Goal: Task Accomplishment & Management: Complete application form

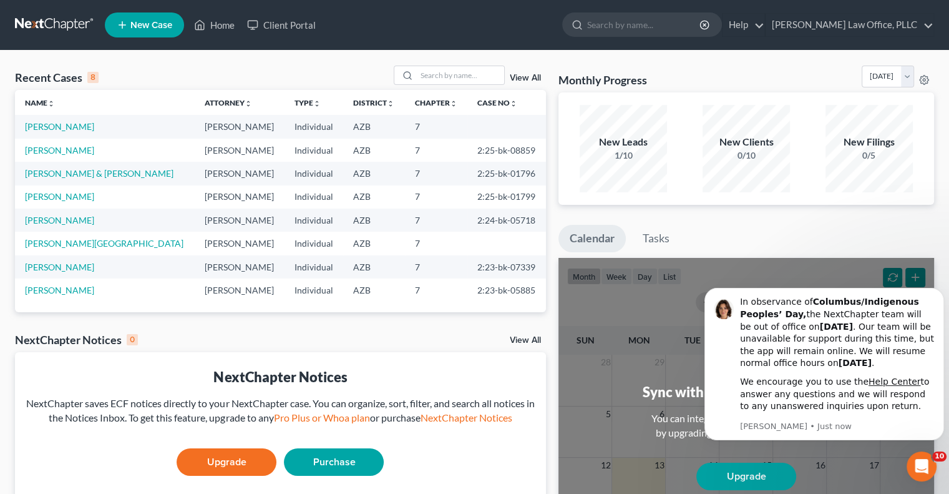
click at [143, 29] on span "New Case" at bounding box center [151, 25] width 42 height 9
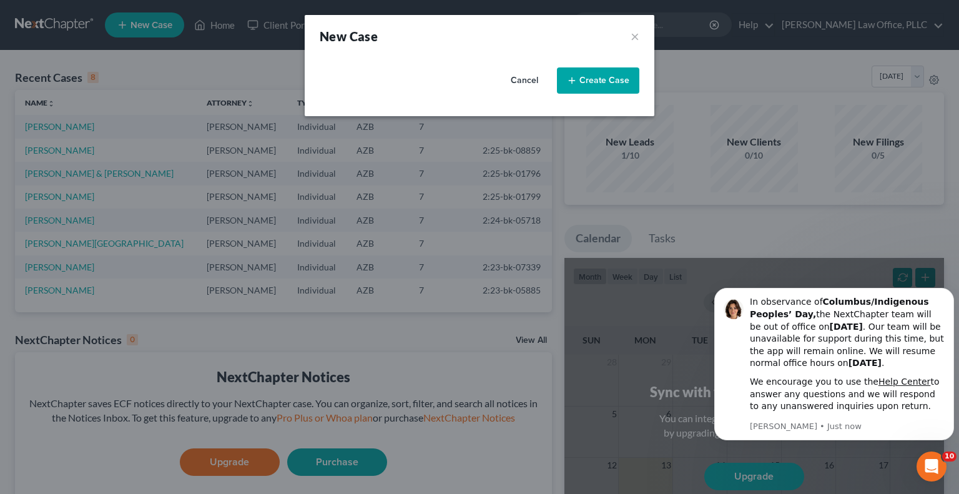
select select "4"
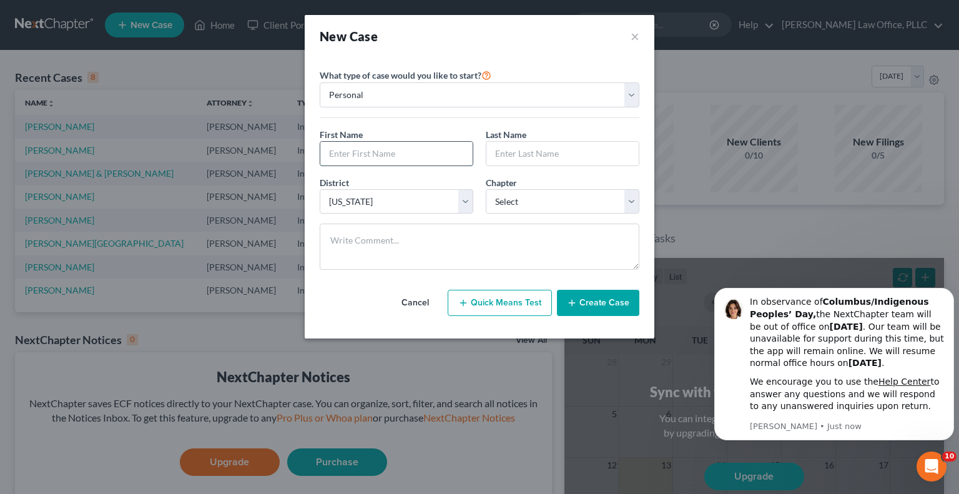
click at [360, 149] on input "text" at bounding box center [396, 154] width 152 height 24
type input "[PERSON_NAME]"
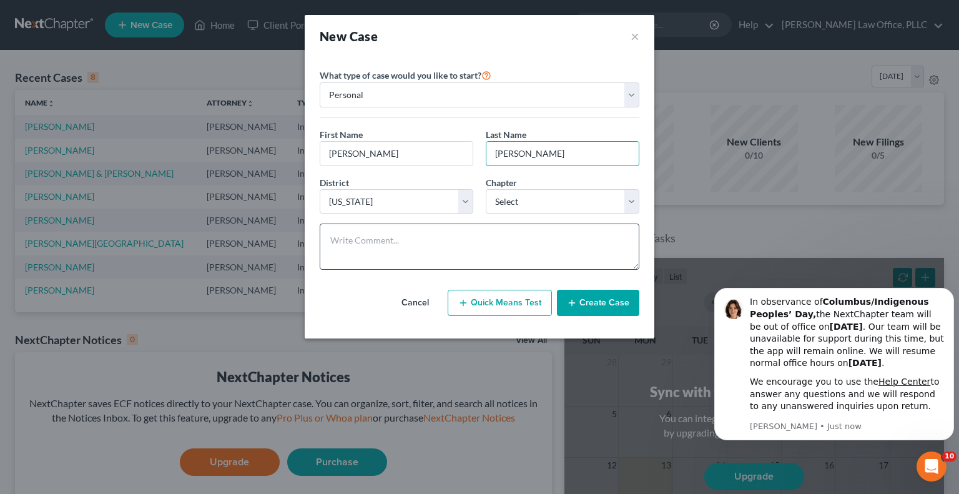
type input "[PERSON_NAME]"
select select "0"
click at [593, 303] on button "Create Case" at bounding box center [598, 303] width 82 height 26
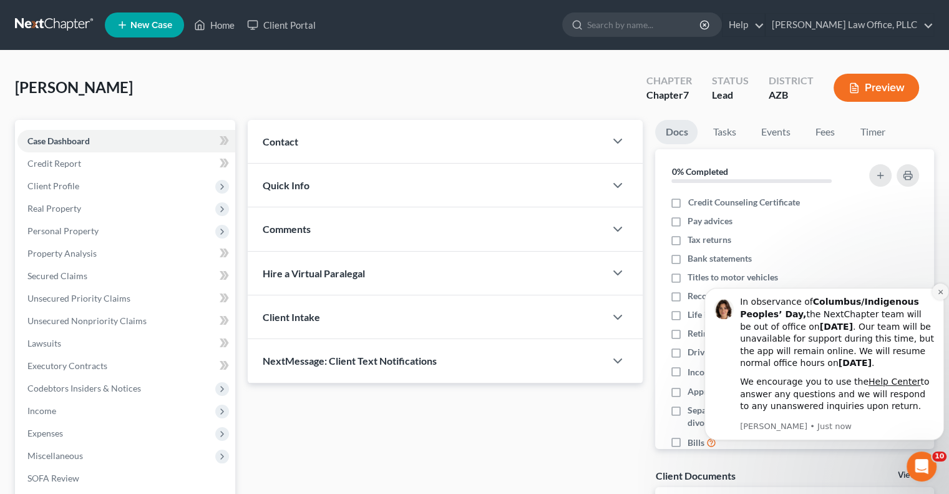
click at [941, 290] on icon "Dismiss notification" at bounding box center [940, 291] width 7 height 7
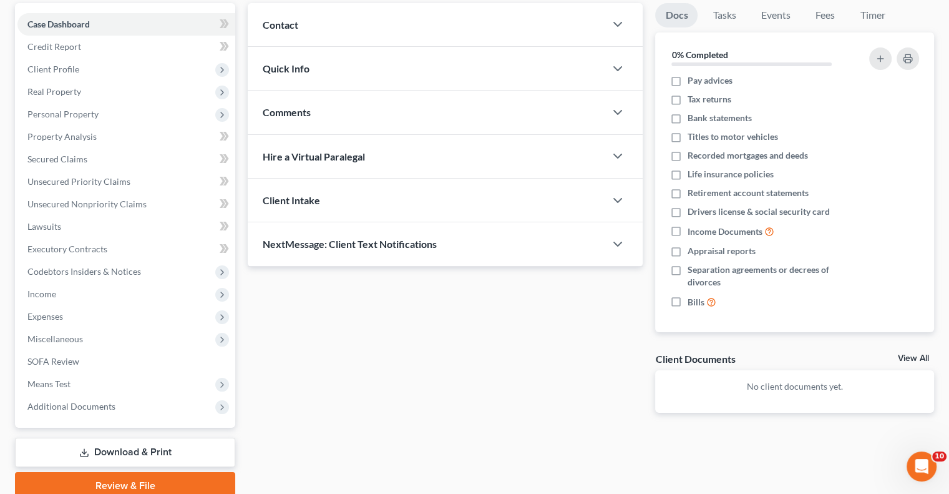
scroll to position [169, 0]
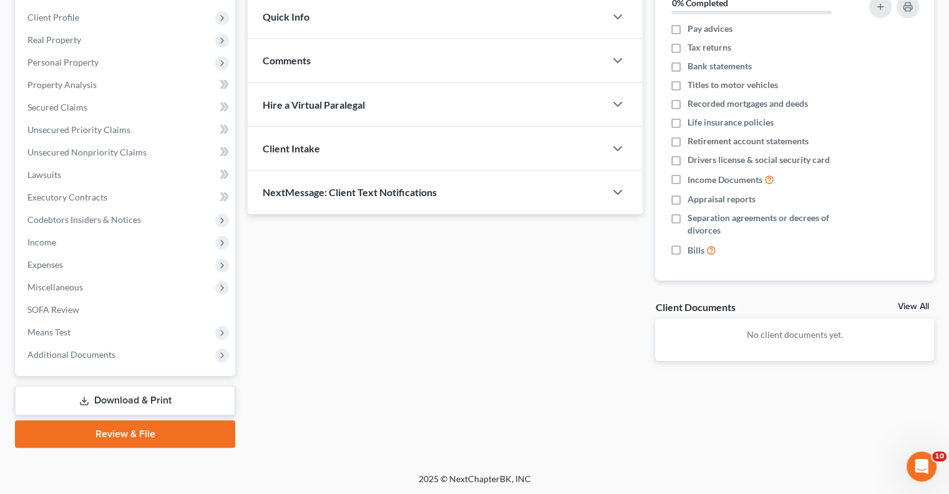
click at [904, 305] on link "View All" at bounding box center [913, 306] width 31 height 9
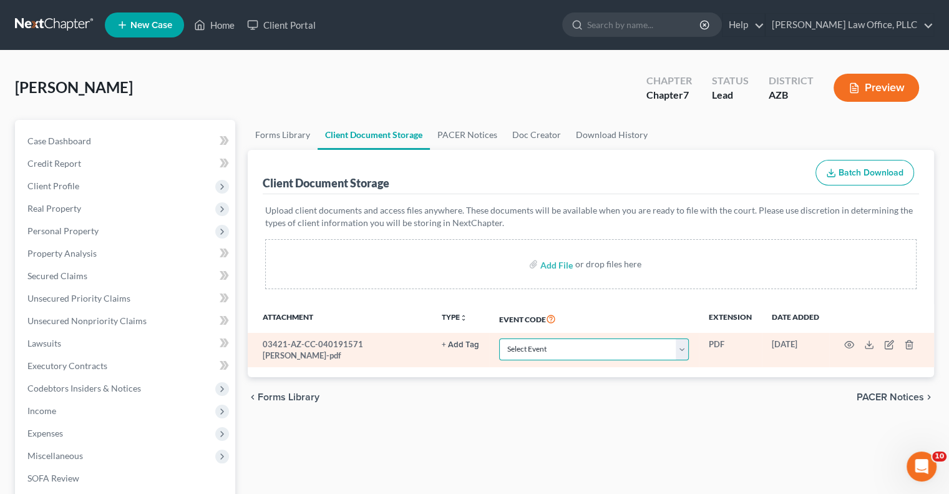
click at [685, 350] on select "Select Event AA Schedules and Statements (Formerly All Required) Amended Chapte…" at bounding box center [594, 349] width 190 height 22
select select "14"
click at [499, 338] on select "Select Event AA Schedules and Statements (Formerly All Required) Amended Chapte…" at bounding box center [594, 349] width 190 height 22
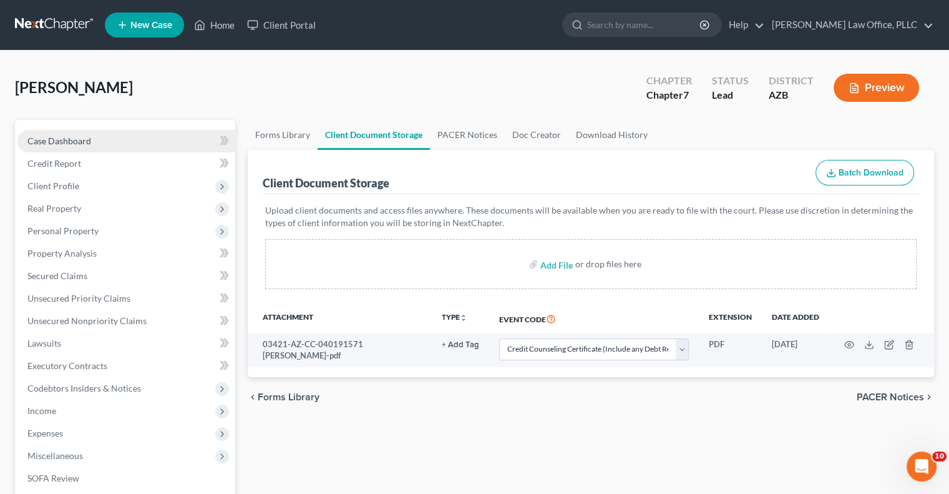
click at [93, 137] on link "Case Dashboard" at bounding box center [126, 141] width 218 height 22
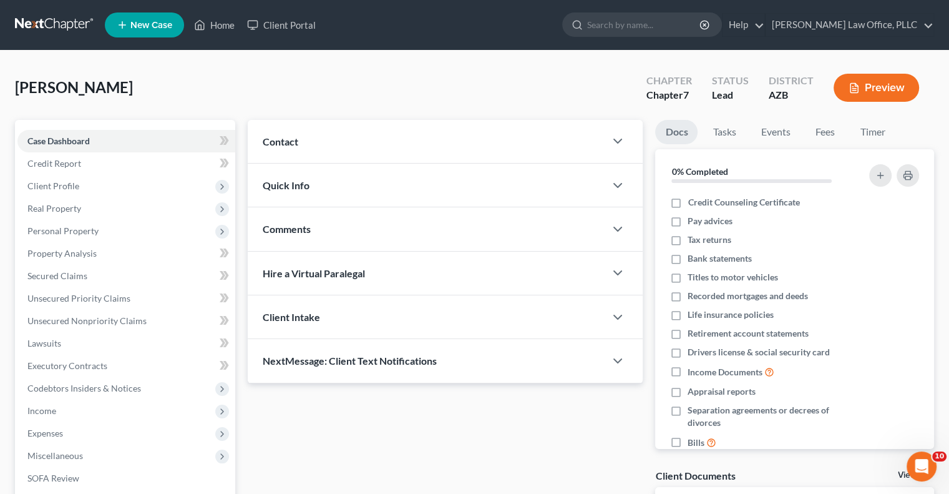
click at [317, 147] on div "Contact" at bounding box center [427, 141] width 358 height 43
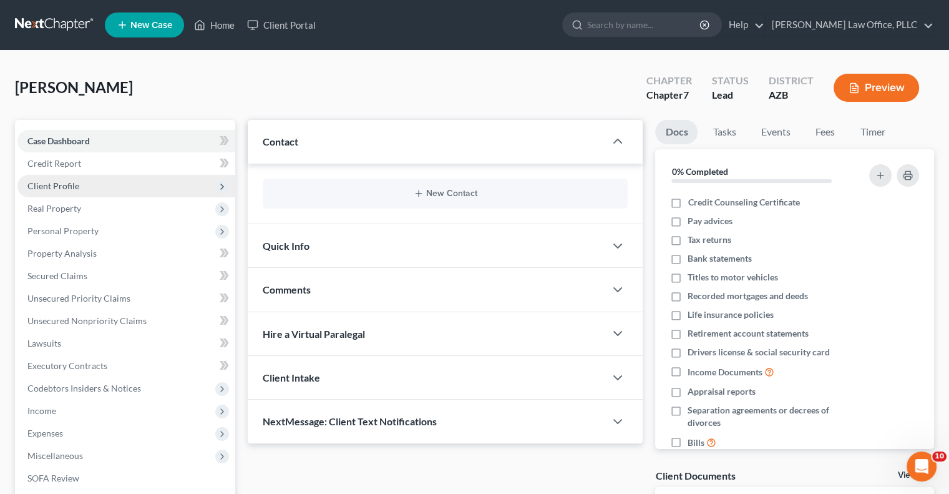
click at [106, 185] on span "Client Profile" at bounding box center [126, 186] width 218 height 22
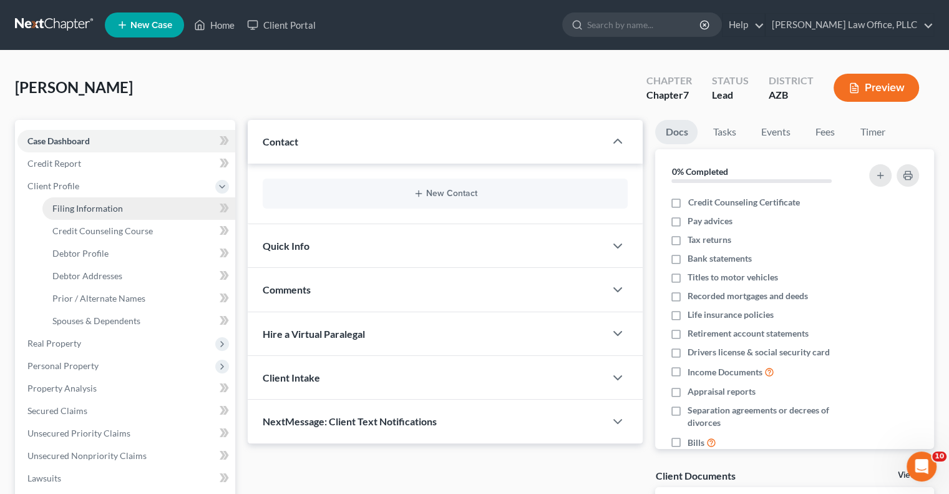
click at [129, 210] on link "Filing Information" at bounding box center [138, 208] width 193 height 22
select select "1"
select select "0"
select select "4"
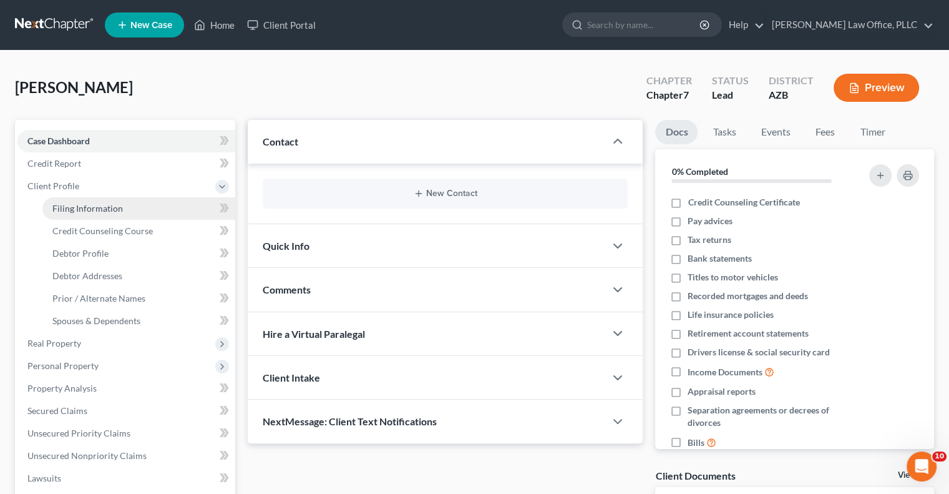
select select "3"
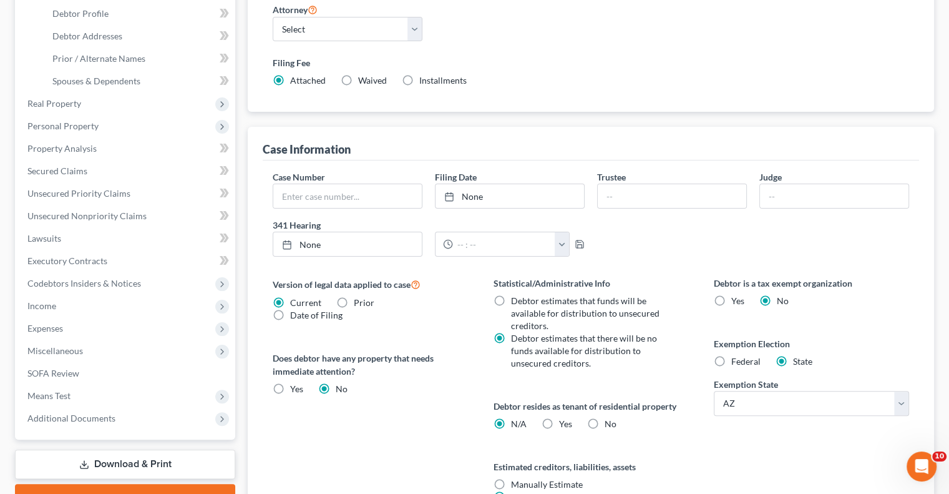
scroll to position [177, 0]
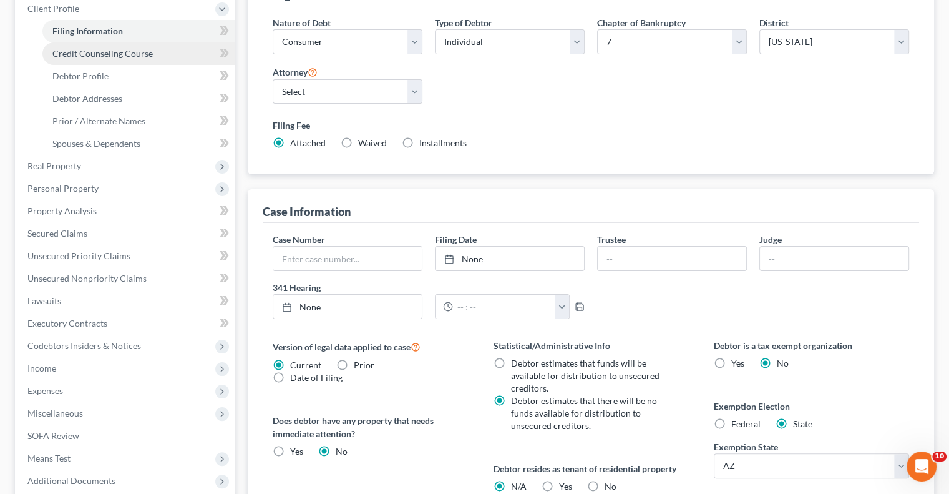
click at [126, 54] on span "Credit Counseling Course" at bounding box center [102, 53] width 100 height 11
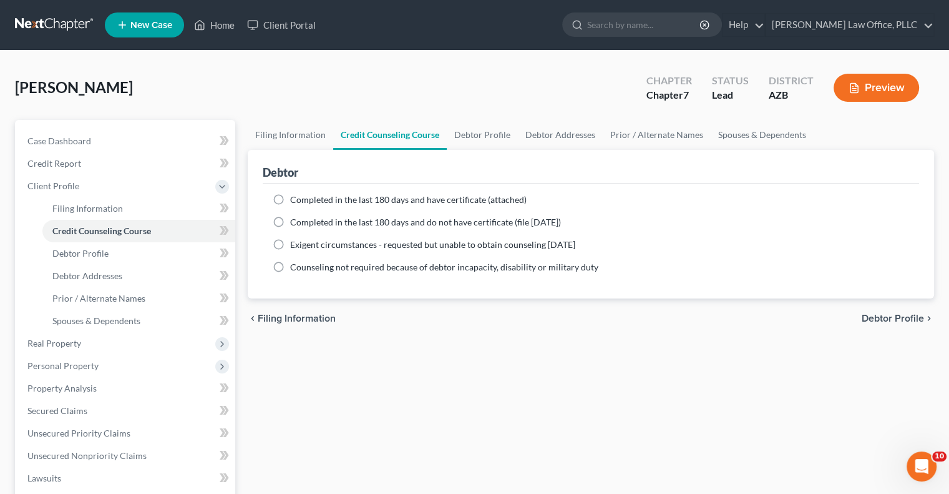
click at [290, 197] on label "Completed in the last 180 days and have certificate (attached)" at bounding box center [408, 199] width 237 height 12
click at [295, 197] on input "Completed in the last 180 days and have certificate (attached)" at bounding box center [299, 197] width 8 height 8
radio input "true"
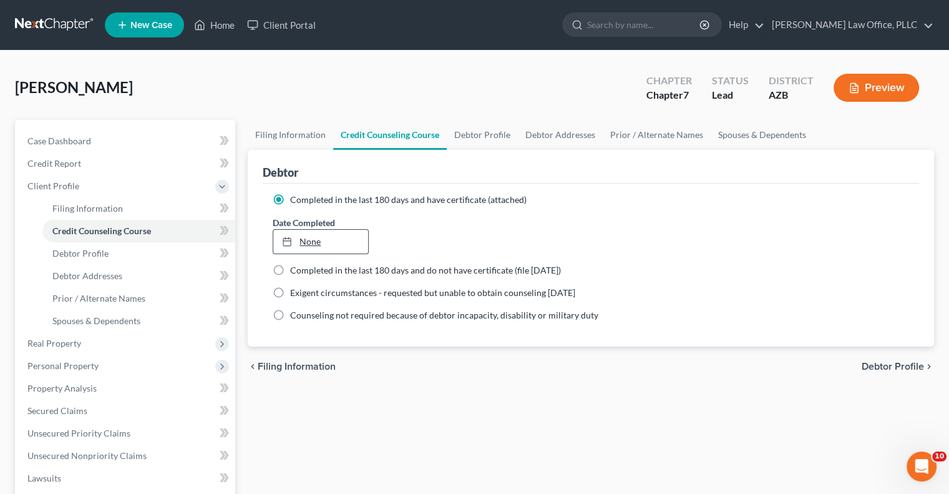
type input "[DATE]"
click at [296, 247] on link "None" at bounding box center [320, 242] width 94 height 24
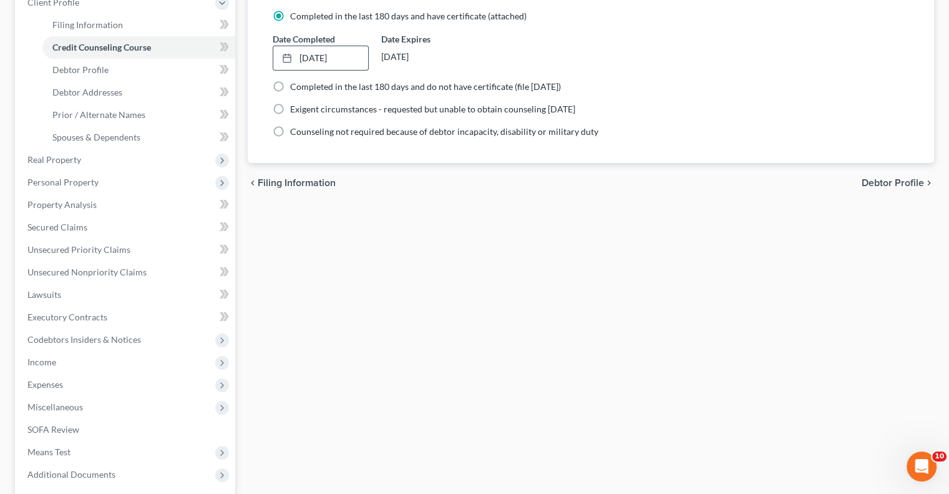
scroll to position [187, 0]
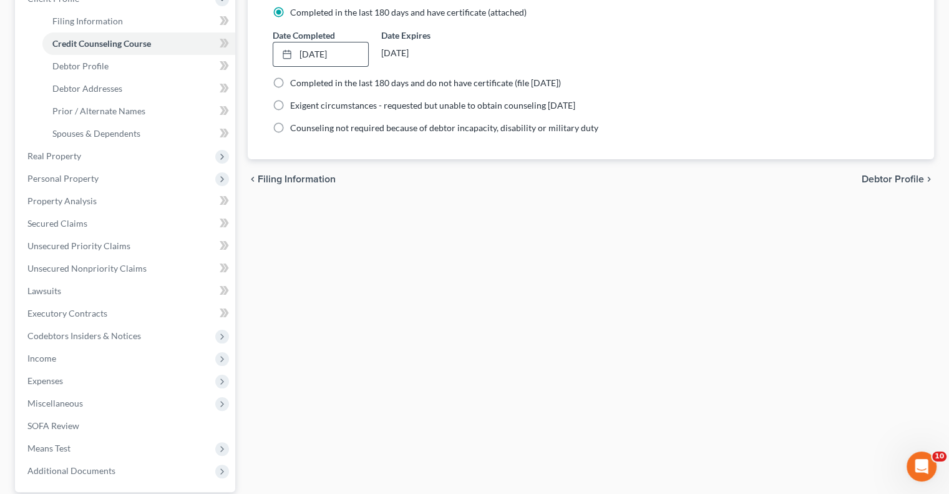
click at [879, 179] on span "Debtor Profile" at bounding box center [893, 179] width 62 height 10
select select "0"
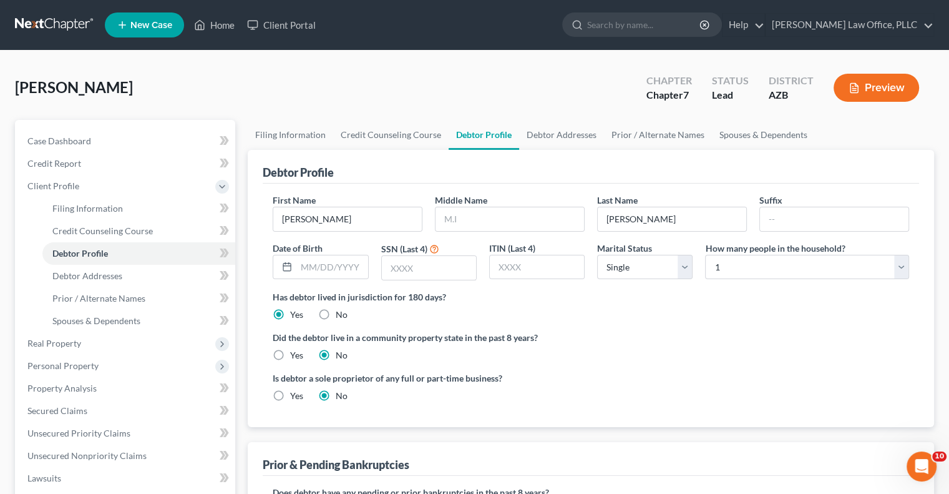
click at [290, 354] on label "Yes" at bounding box center [296, 355] width 13 height 12
click at [295, 354] on input "Yes" at bounding box center [299, 353] width 8 height 8
radio input "true"
radio input "false"
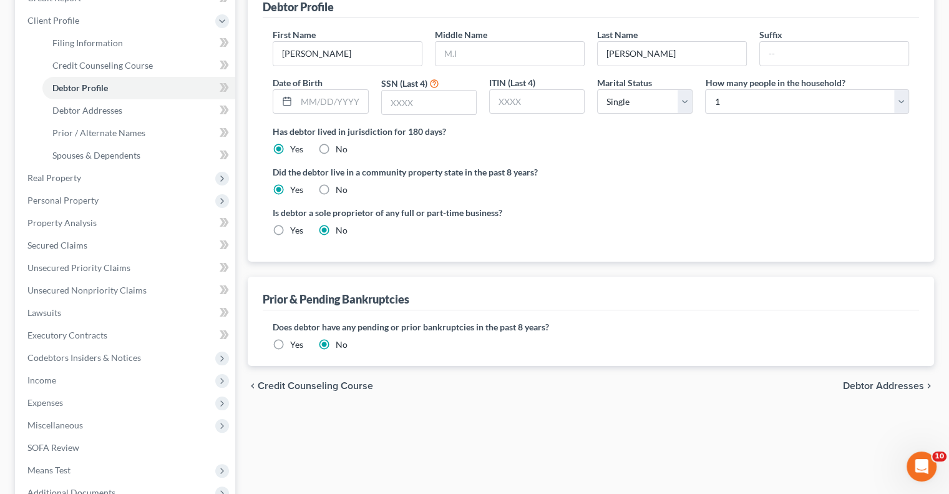
scroll to position [187, 0]
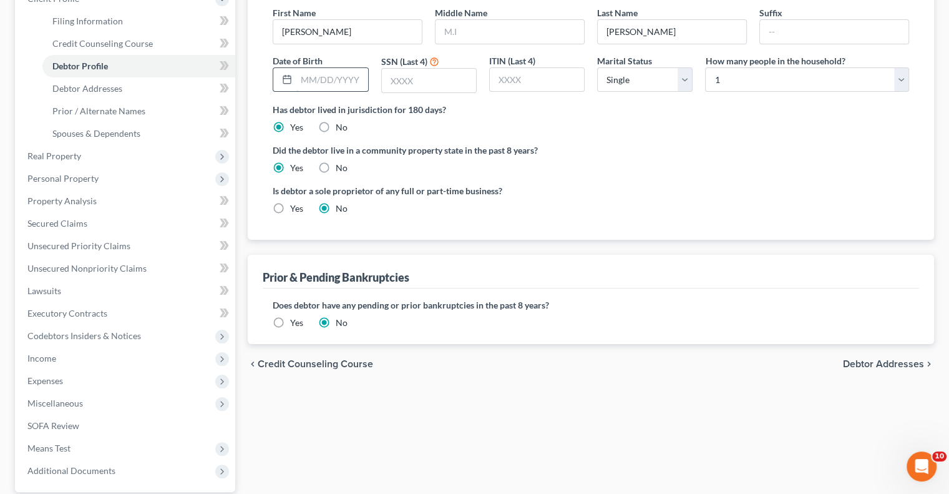
click at [323, 77] on input "text" at bounding box center [331, 80] width 71 height 24
type input "[DATE]"
click at [443, 389] on div "Filing Information Credit Counseling Course Debtor Profile Debtor Addresses Pri…" at bounding box center [591, 248] width 699 height 631
drag, startPoint x: 871, startPoint y: 366, endPoint x: 859, endPoint y: 366, distance: 12.5
click at [871, 365] on span "Debtor Addresses" at bounding box center [883, 364] width 81 height 10
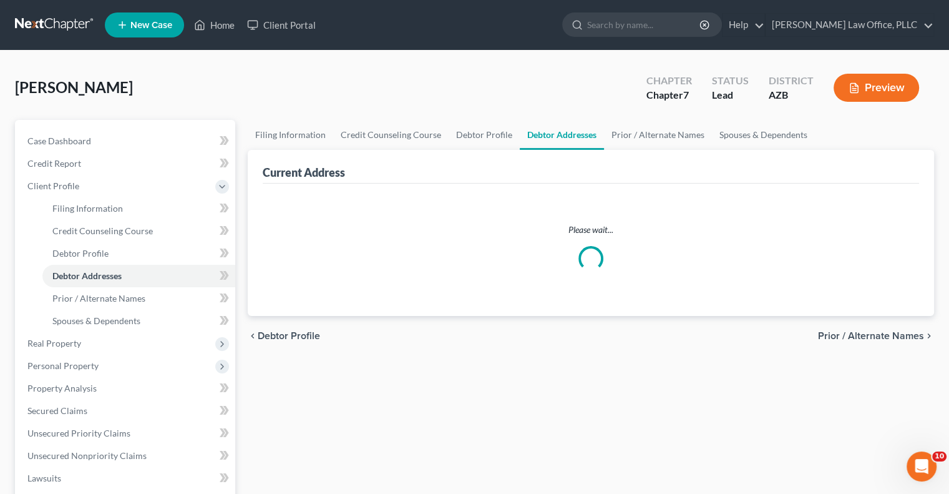
select select "0"
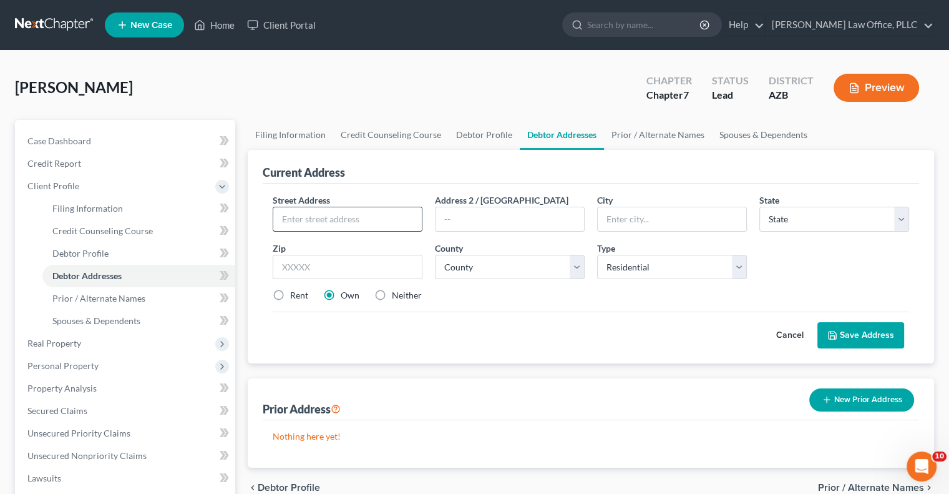
click at [368, 215] on input "text" at bounding box center [347, 219] width 149 height 24
drag, startPoint x: 297, startPoint y: 220, endPoint x: 292, endPoint y: 254, distance: 34.7
click at [297, 220] on input "text" at bounding box center [347, 219] width 149 height 24
paste input "[STREET_ADDRESS][PERSON_NAME]"
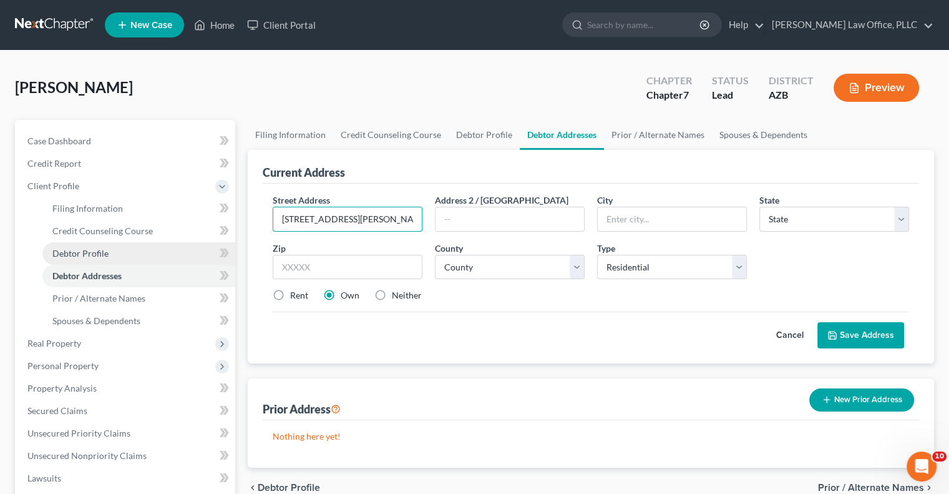
type input "[STREET_ADDRESS][PERSON_NAME]"
drag, startPoint x: 612, startPoint y: 219, endPoint x: 590, endPoint y: 247, distance: 35.1
click at [612, 219] on input "text" at bounding box center [672, 219] width 149 height 24
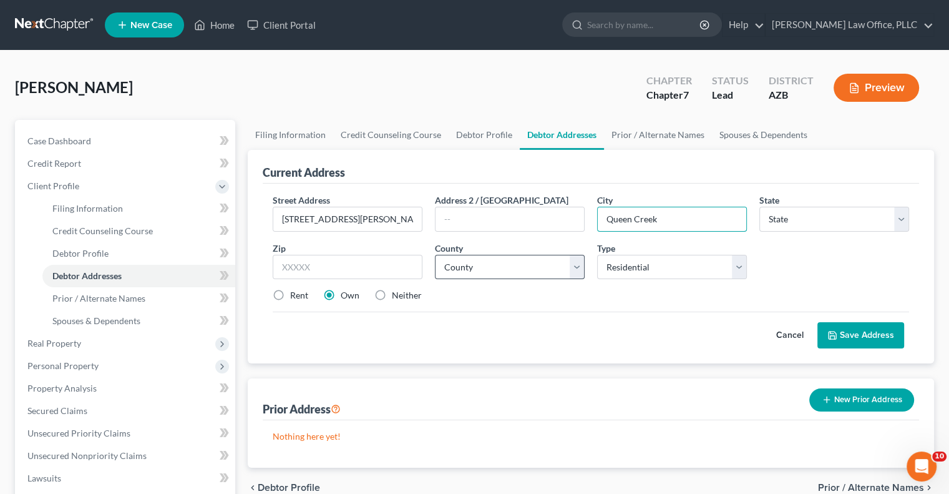
type input "Queen Creek"
select select "3"
type input "85142"
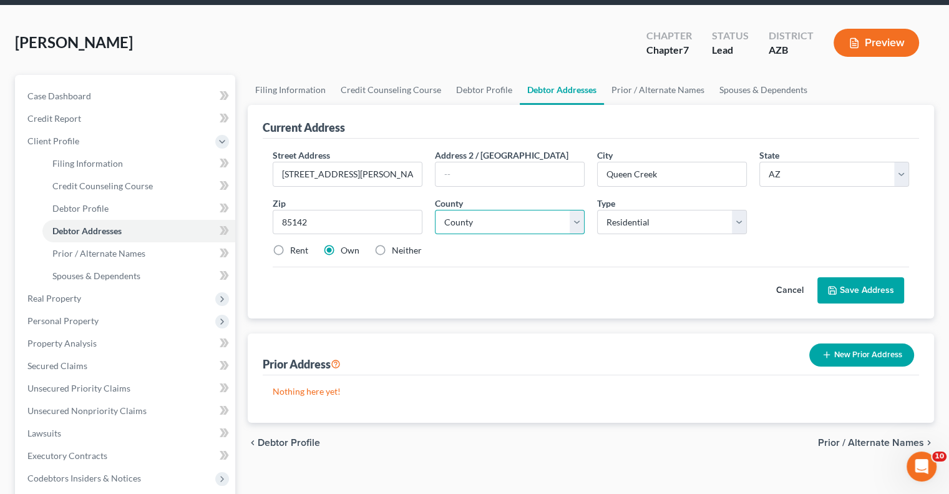
scroll to position [125, 0]
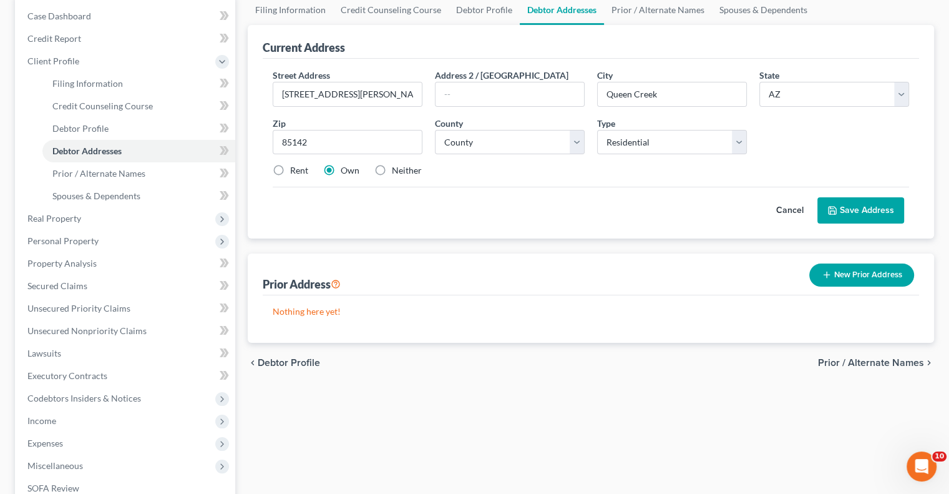
click at [870, 365] on span "Prior / Alternate Names" at bounding box center [871, 363] width 106 height 10
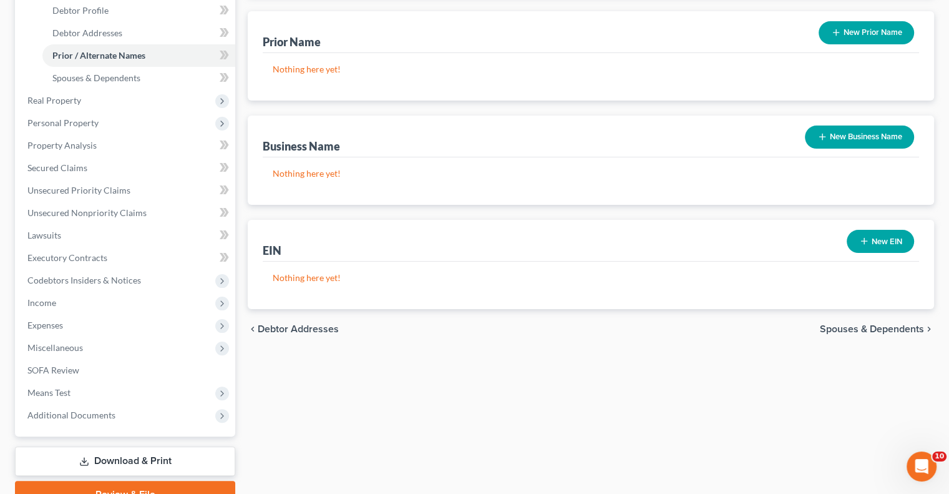
scroll to position [250, 0]
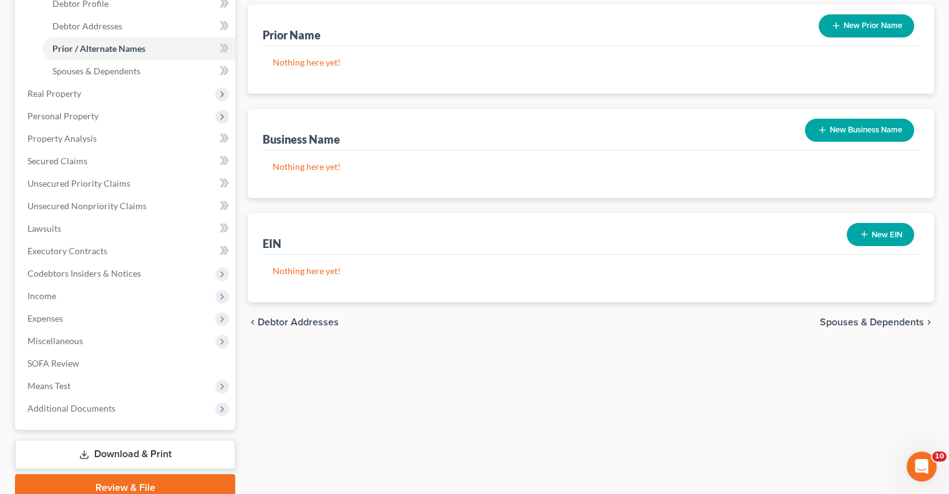
click at [863, 322] on span "Spouses & Dependents" at bounding box center [872, 322] width 104 height 10
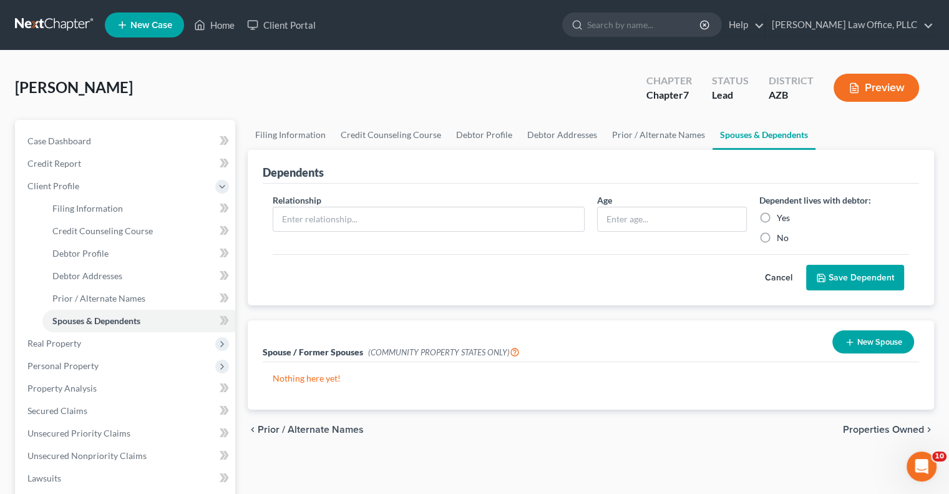
click at [365, 91] on div "[PERSON_NAME] Upgraded Chapter Chapter 7 Status Lead District [GEOGRAPHIC_DATA]…" at bounding box center [474, 93] width 919 height 54
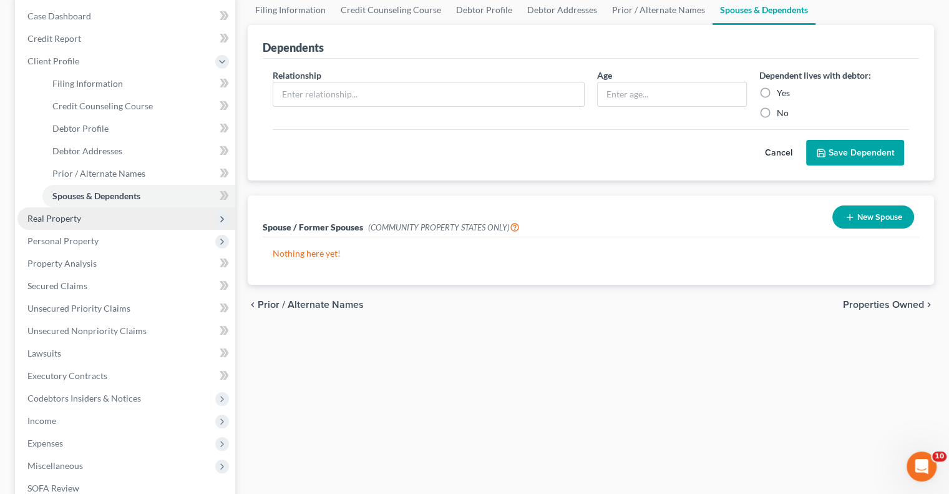
scroll to position [62, 0]
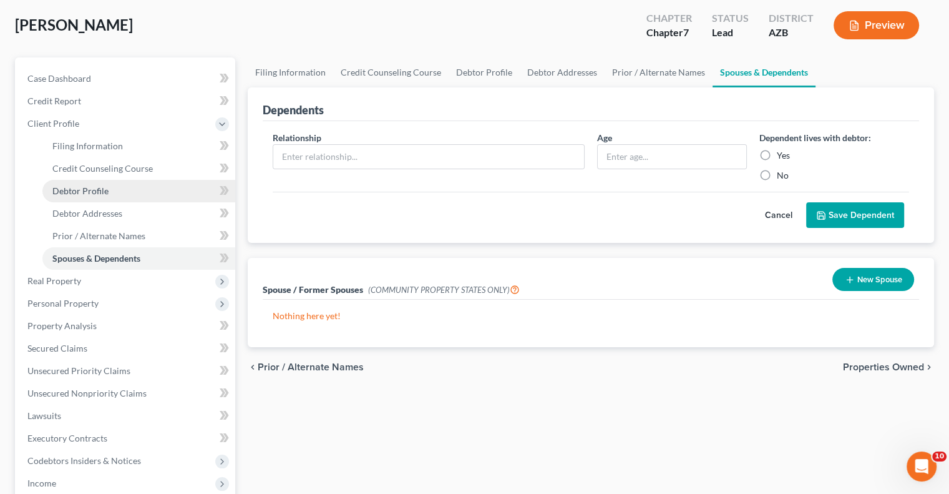
click at [127, 190] on link "Debtor Profile" at bounding box center [138, 191] width 193 height 22
select select "0"
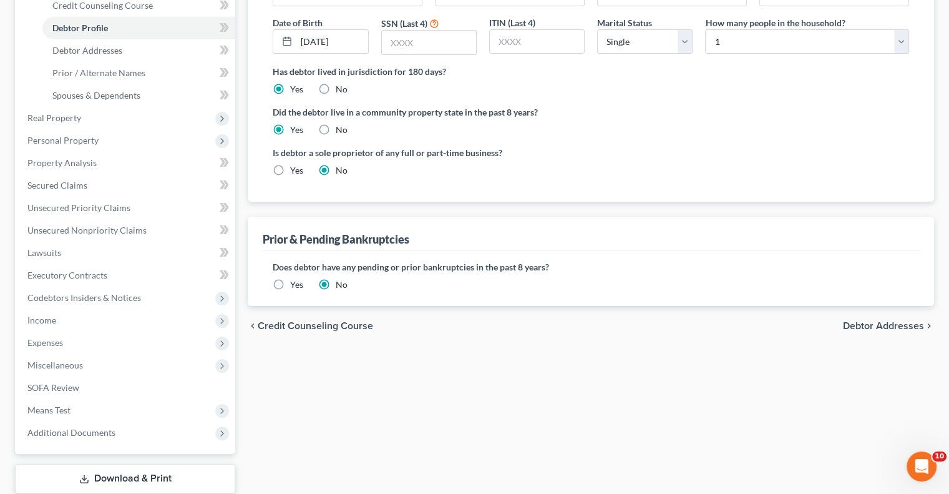
scroll to position [250, 0]
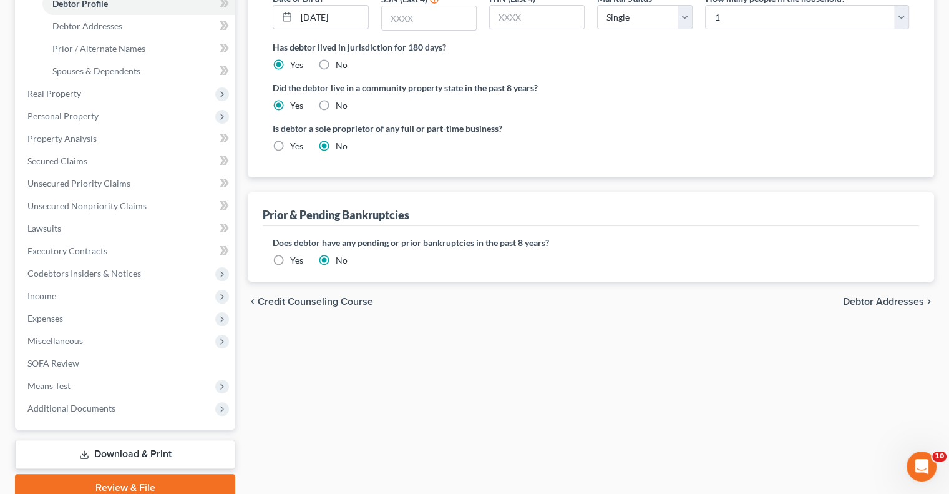
click at [872, 303] on span "Debtor Addresses" at bounding box center [883, 301] width 81 height 10
select select "0"
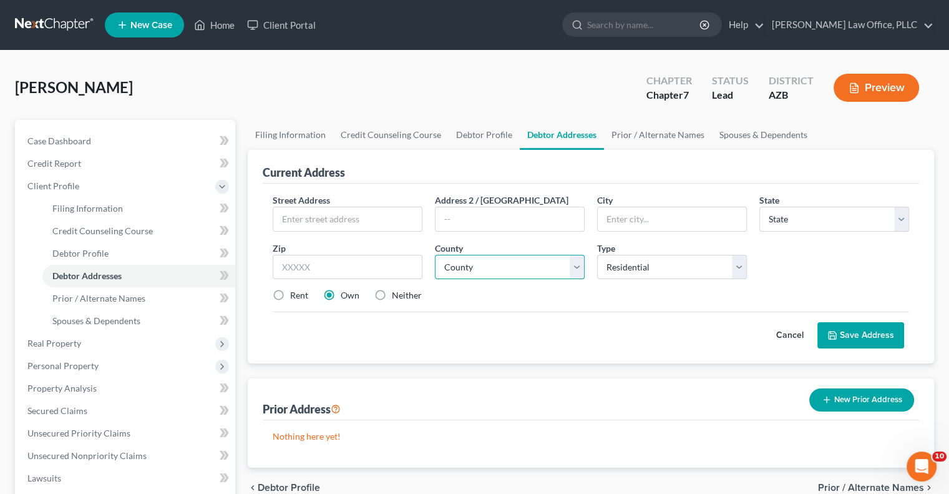
click at [484, 268] on select "County" at bounding box center [510, 267] width 150 height 25
click at [577, 268] on select "County" at bounding box center [510, 267] width 150 height 25
click at [577, 267] on select "County" at bounding box center [510, 267] width 150 height 25
click at [516, 262] on select "County" at bounding box center [510, 267] width 150 height 25
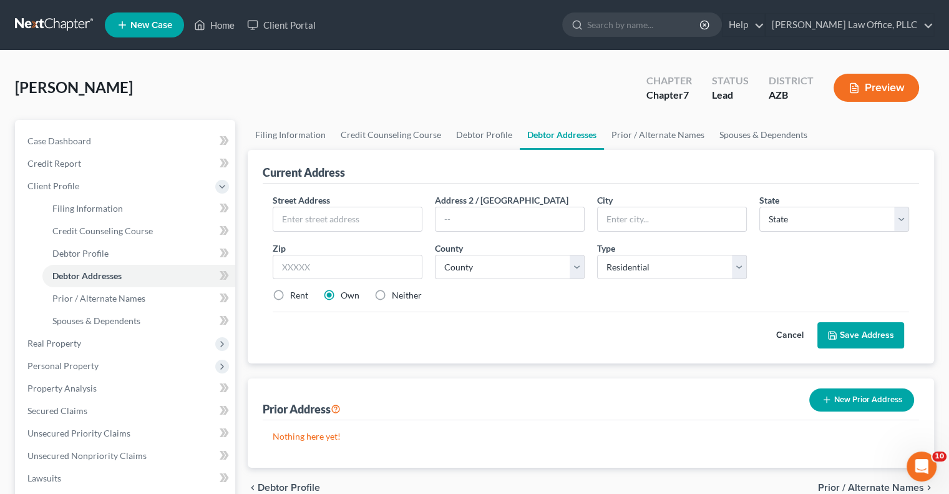
click at [389, 311] on div "Cancel Save Address" at bounding box center [591, 329] width 637 height 37
click at [470, 136] on link "Debtor Profile" at bounding box center [484, 135] width 71 height 30
select select "0"
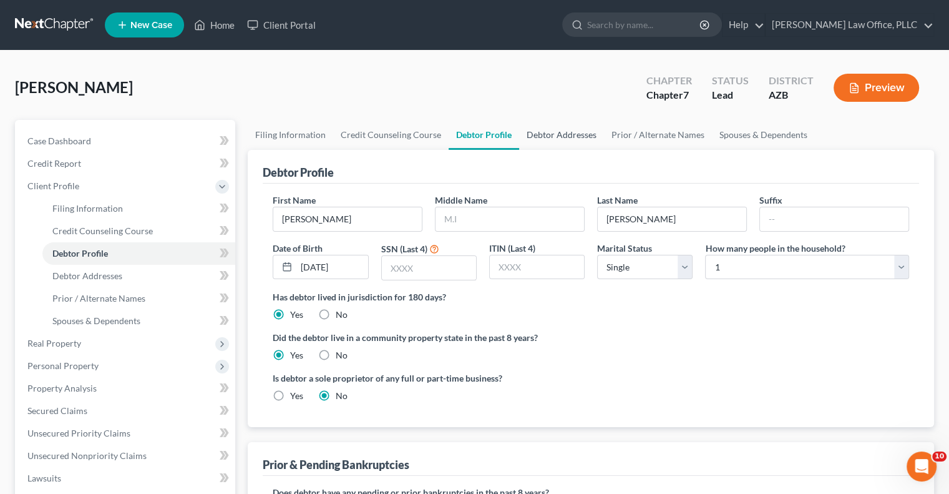
click at [540, 137] on link "Debtor Addresses" at bounding box center [561, 135] width 85 height 30
select select "0"
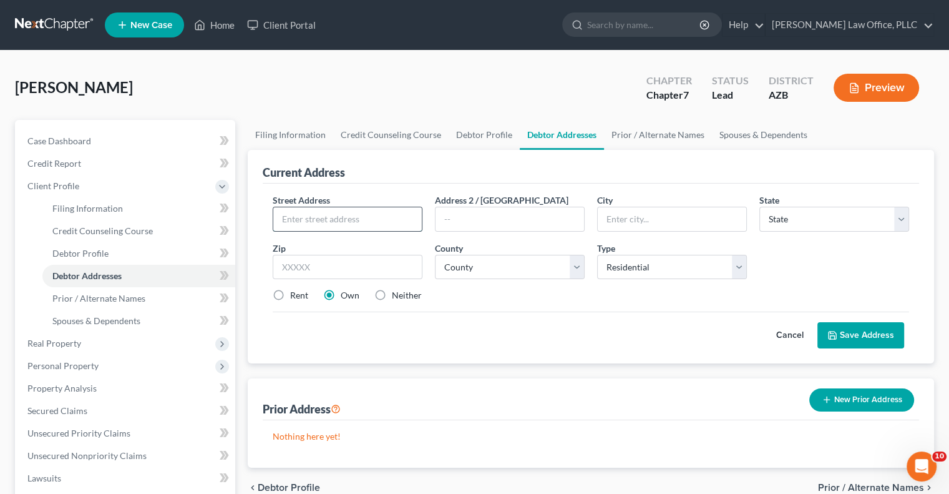
click at [316, 218] on input "text" at bounding box center [347, 219] width 149 height 24
type input "[STREET_ADDRESS][PERSON_NAME]"
type input "Queen Creek"
select select "3"
type input "85142"
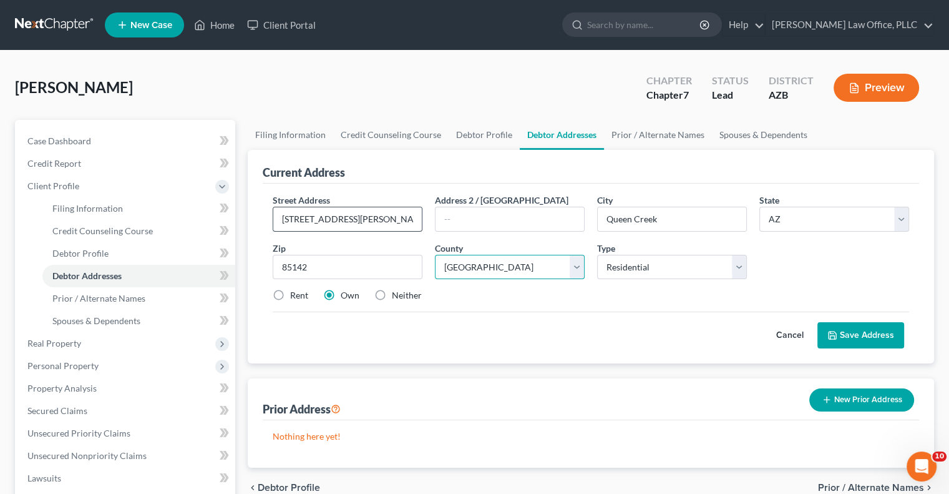
select select "11"
click at [838, 331] on icon at bounding box center [833, 335] width 10 height 10
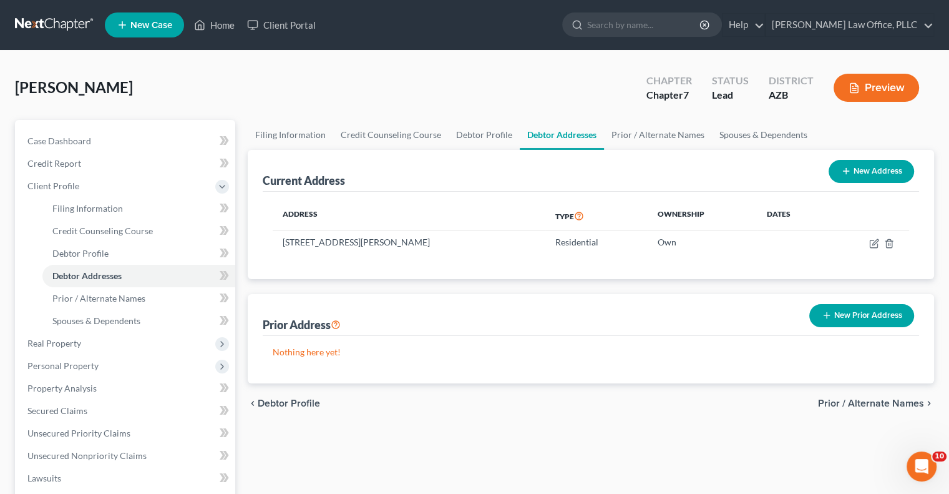
click at [861, 404] on span "Prior / Alternate Names" at bounding box center [871, 403] width 106 height 10
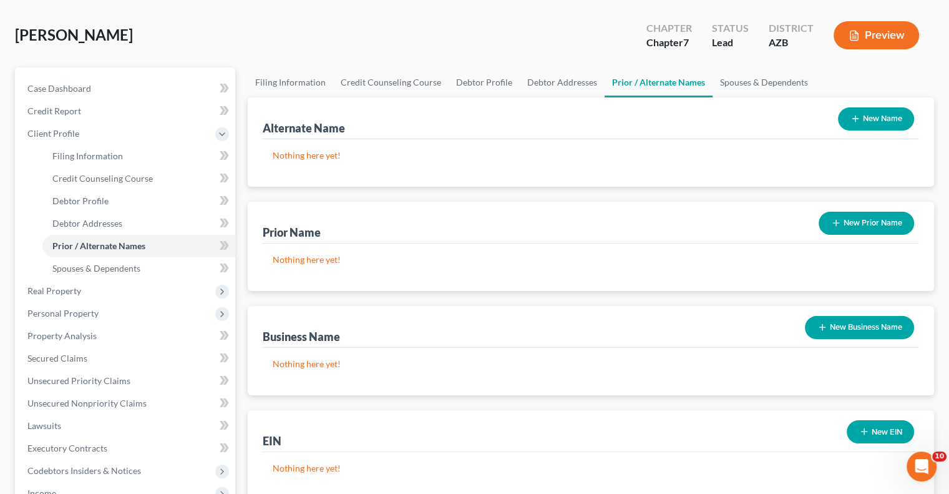
scroll to position [125, 0]
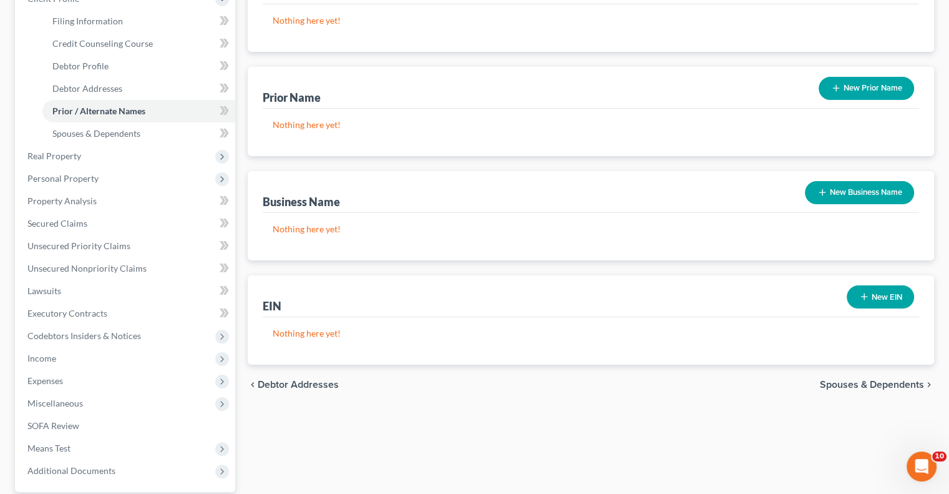
click at [886, 384] on span "Spouses & Dependents" at bounding box center [872, 384] width 104 height 10
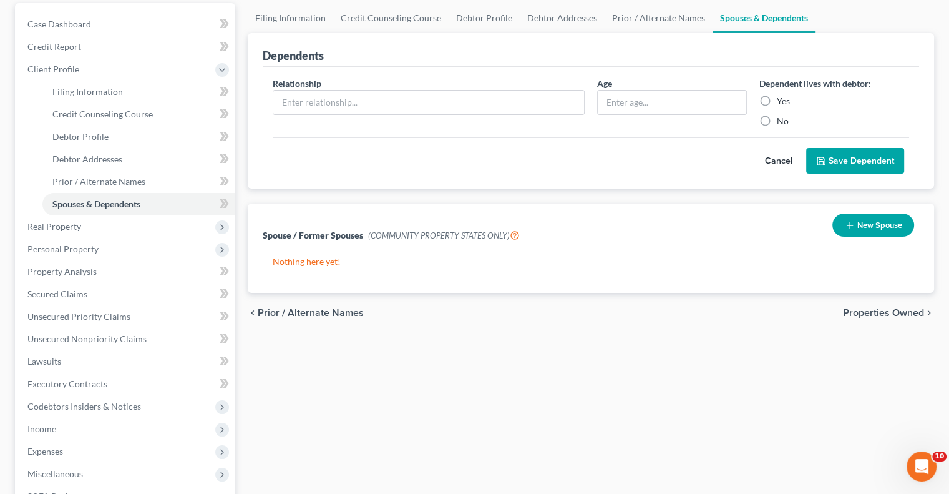
scroll to position [125, 0]
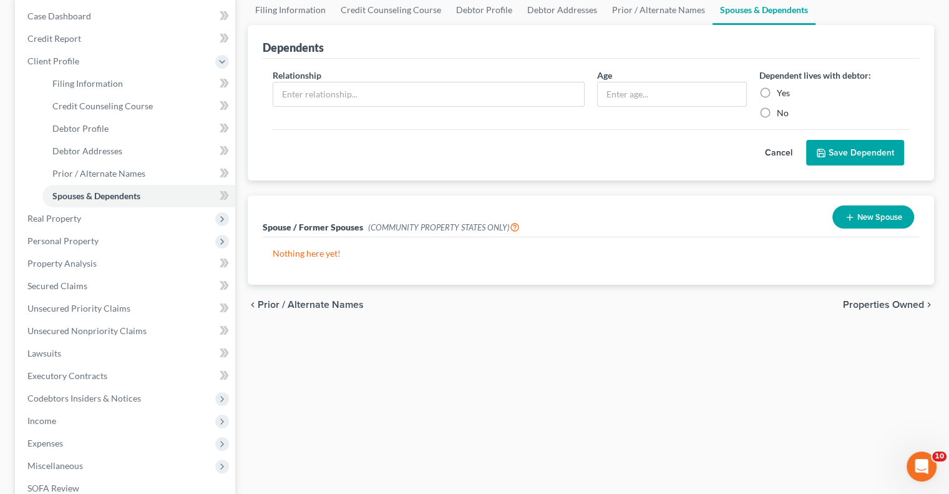
click at [305, 306] on span "Prior / Alternate Names" at bounding box center [311, 305] width 106 height 10
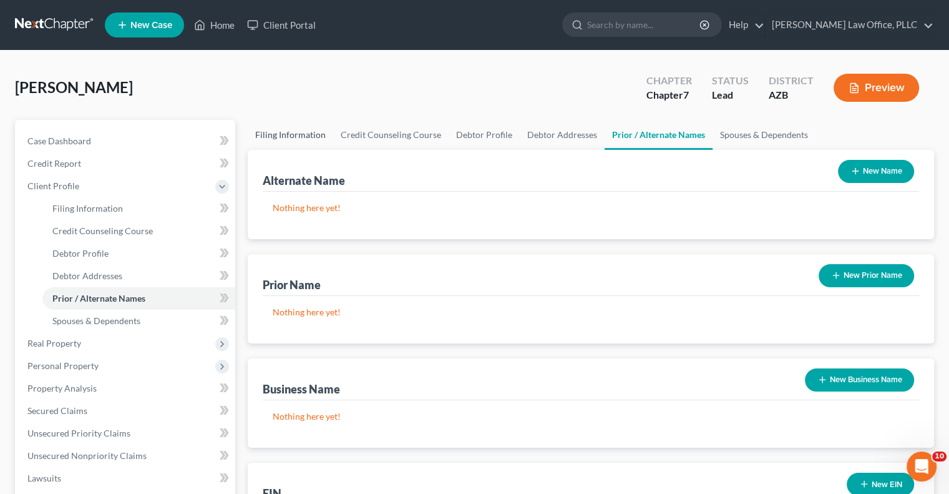
click at [300, 137] on link "Filing Information" at bounding box center [291, 135] width 86 height 30
select select "1"
select select "0"
select select "4"
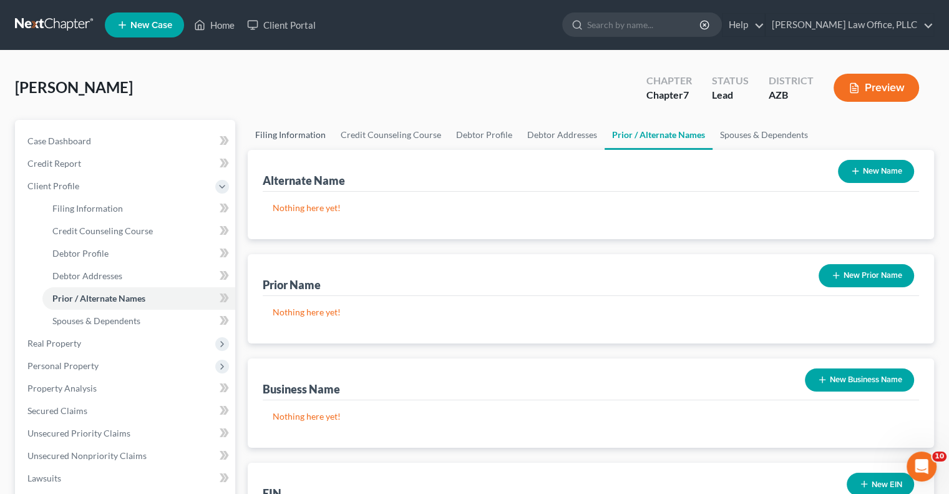
select select "0"
select select "3"
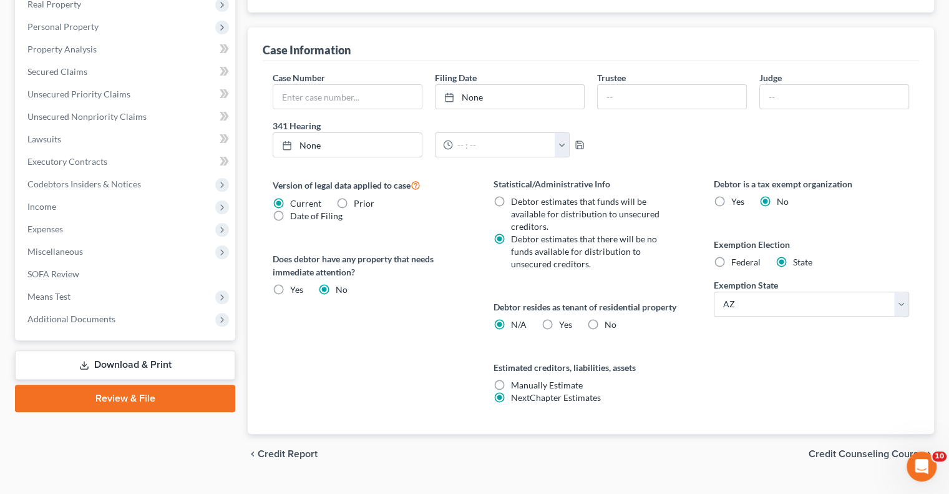
scroll to position [365, 0]
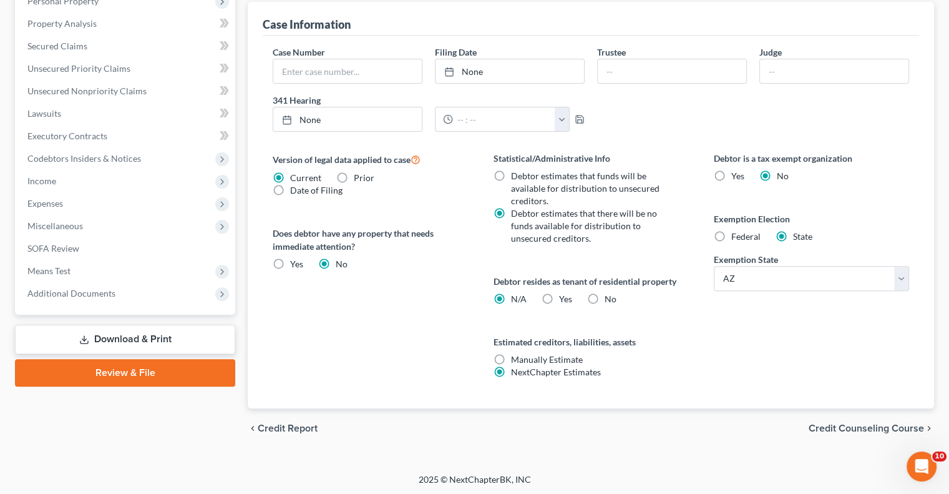
click at [829, 423] on span "Credit Counseling Course" at bounding box center [866, 428] width 115 height 10
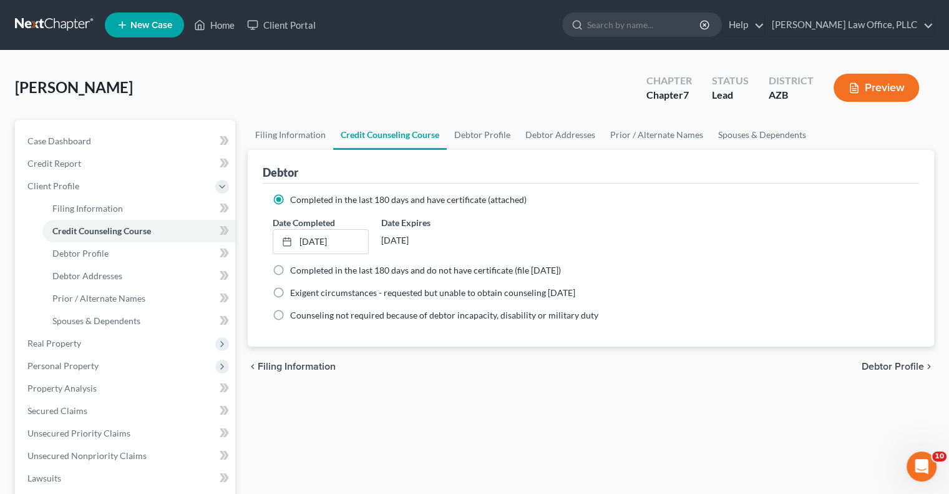
click at [871, 371] on span "Debtor Profile" at bounding box center [893, 366] width 62 height 10
select select "0"
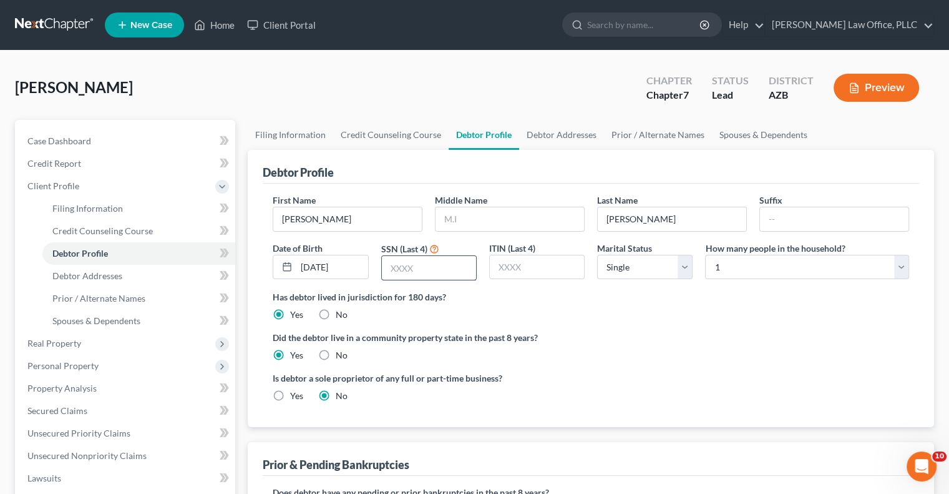
click at [419, 270] on input "text" at bounding box center [429, 268] width 94 height 24
click at [417, 267] on input "text" at bounding box center [429, 268] width 94 height 24
type input "2080"
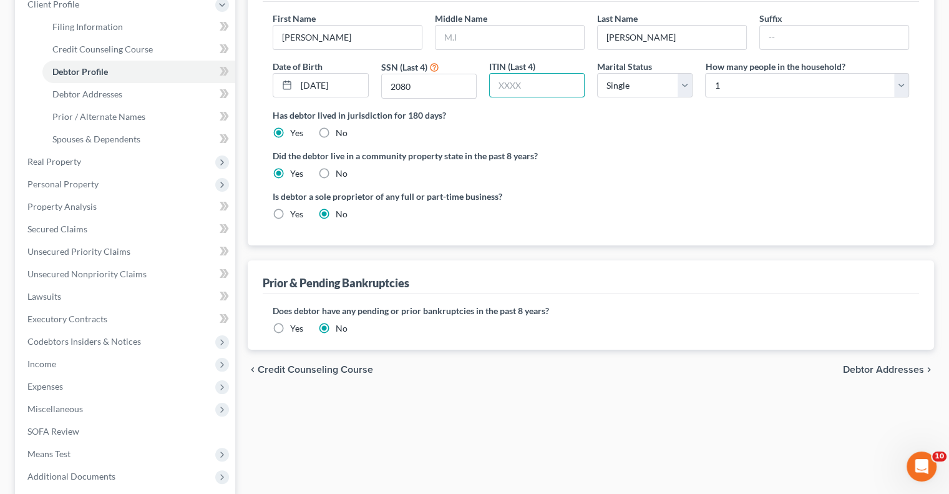
scroll to position [187, 0]
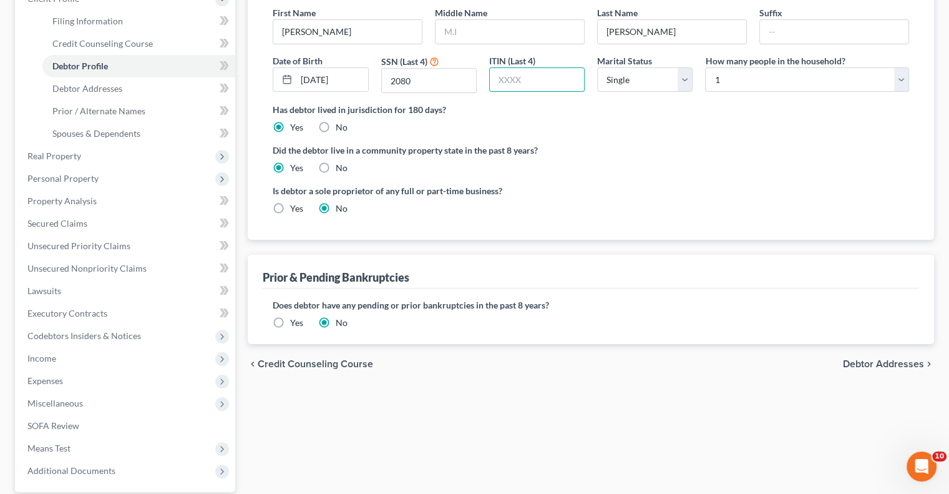
click at [889, 366] on span "Debtor Addresses" at bounding box center [883, 364] width 81 height 10
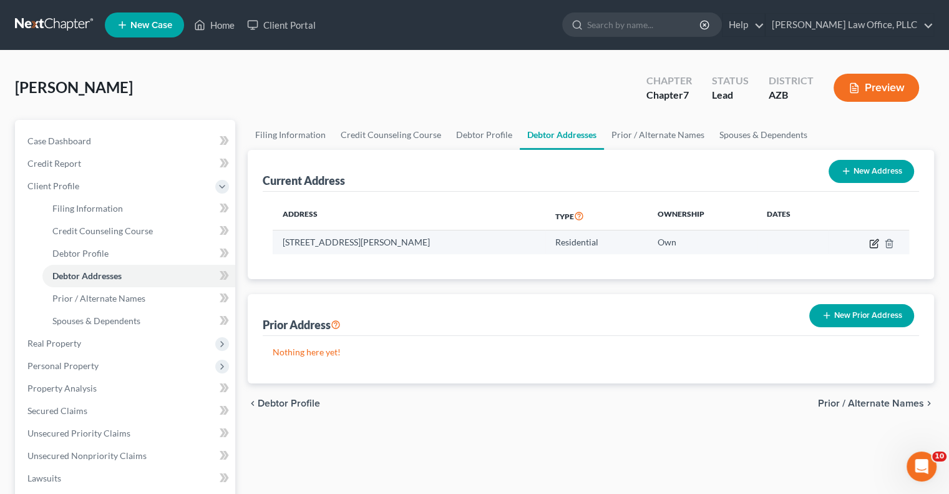
click at [874, 239] on icon "button" at bounding box center [874, 243] width 10 height 10
select select "3"
select select "11"
select select "0"
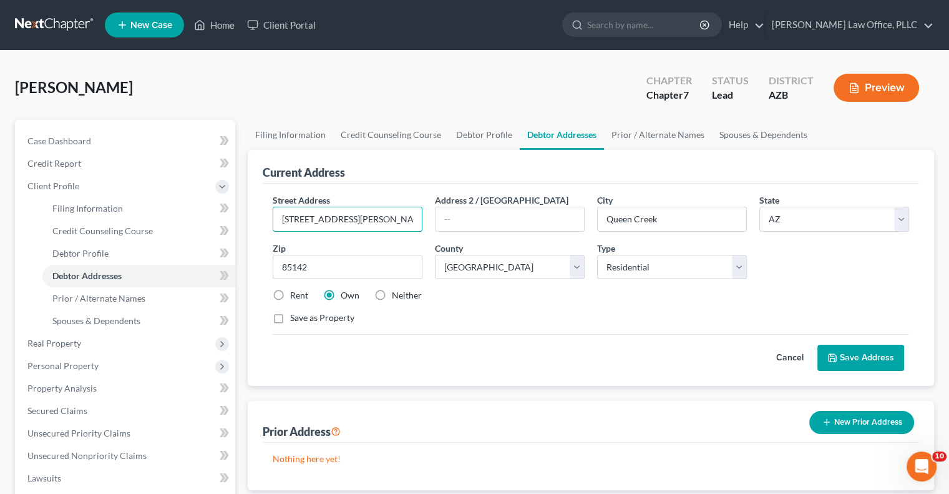
drag, startPoint x: 372, startPoint y: 217, endPoint x: 241, endPoint y: 225, distance: 131.4
click at [241, 225] on div "Petition Navigation Case Dashboard Payments Invoices Payments Payments Credit R…" at bounding box center [475, 435] width 932 height 631
type input "[STREET_ADDRESS]"
type input "85144"
click at [867, 355] on button "Save Address" at bounding box center [861, 358] width 87 height 26
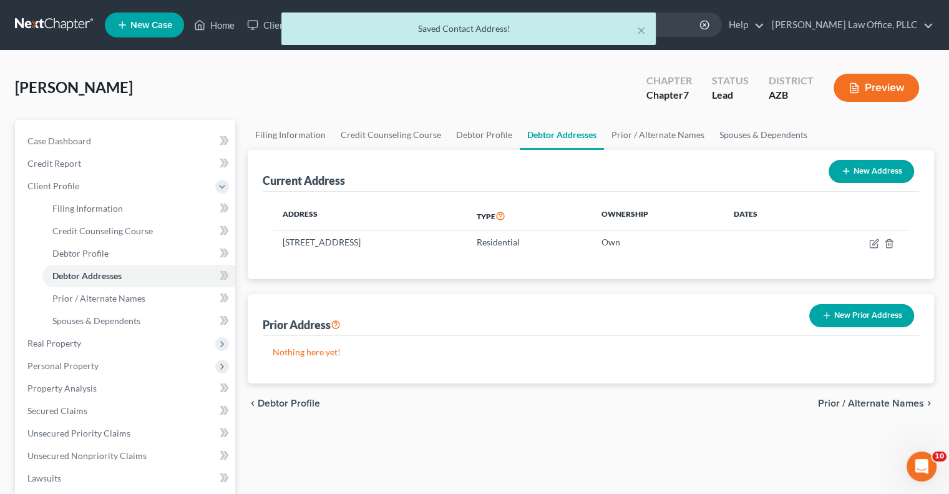
click at [840, 401] on span "Prior / Alternate Names" at bounding box center [871, 403] width 106 height 10
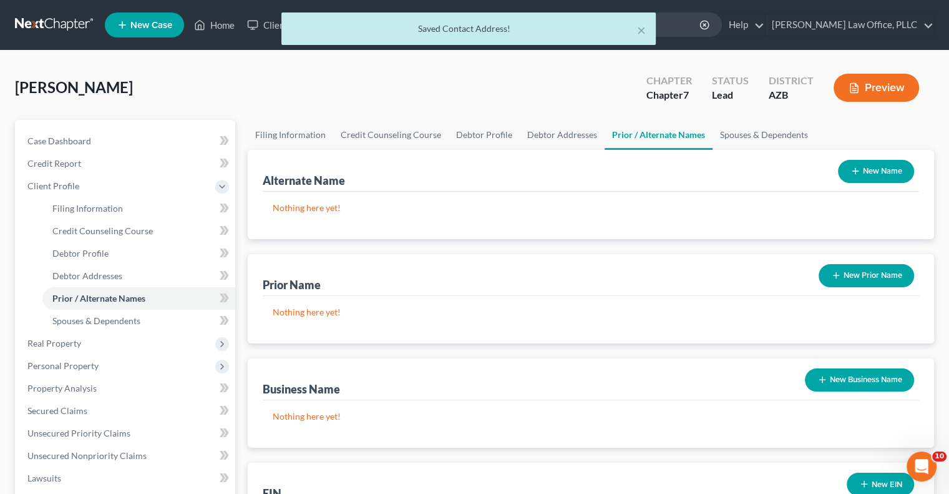
click at [871, 173] on button "New Name" at bounding box center [876, 171] width 76 height 23
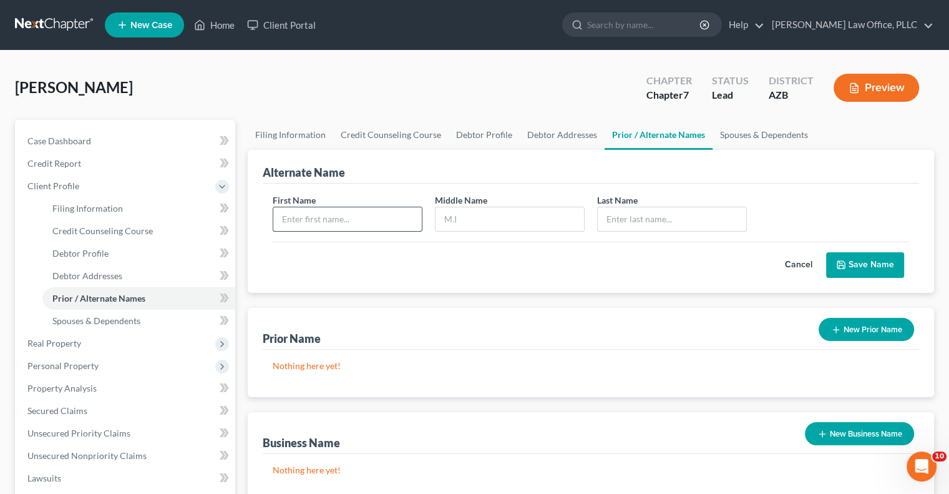
click at [305, 214] on input "text" at bounding box center [347, 219] width 149 height 24
click at [624, 217] on input "text" at bounding box center [672, 219] width 149 height 24
click at [369, 219] on input "text" at bounding box center [347, 219] width 149 height 24
click at [350, 219] on input "text" at bounding box center [347, 219] width 149 height 24
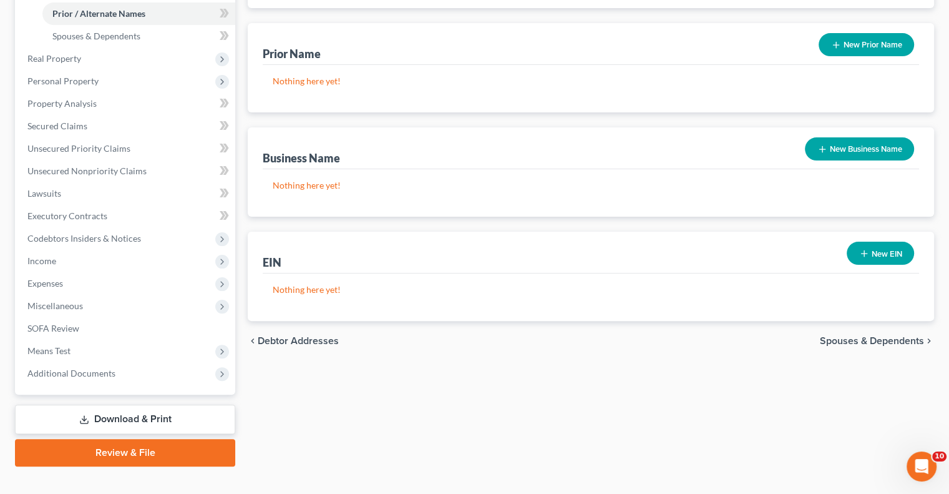
scroll to position [303, 0]
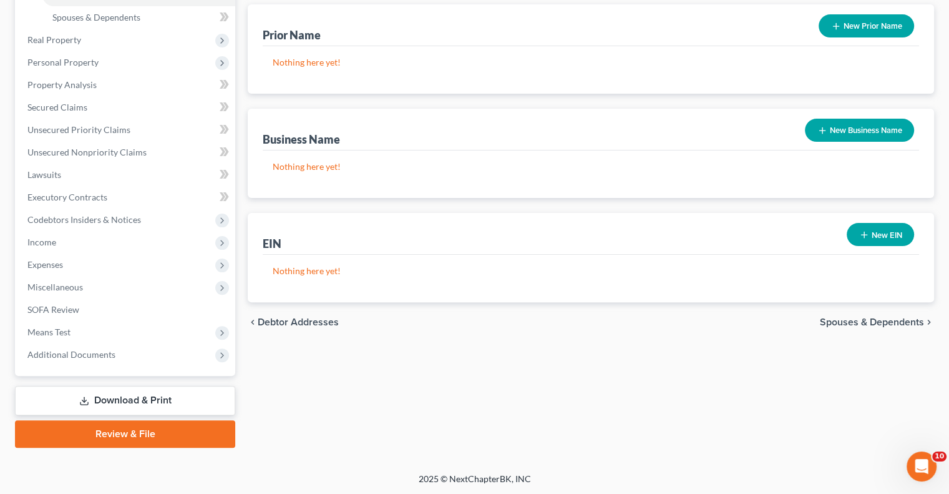
click at [864, 317] on span "Spouses & Dependents" at bounding box center [872, 322] width 104 height 10
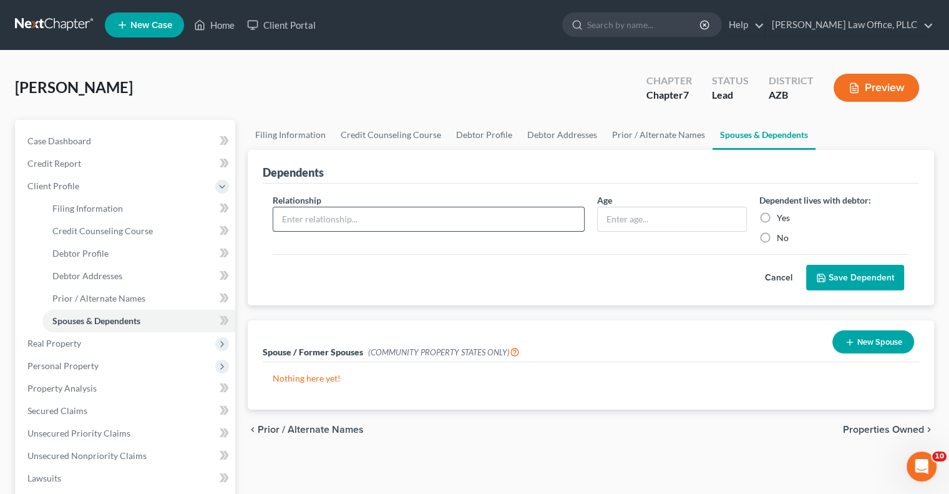
click at [359, 214] on input "text" at bounding box center [428, 219] width 311 height 24
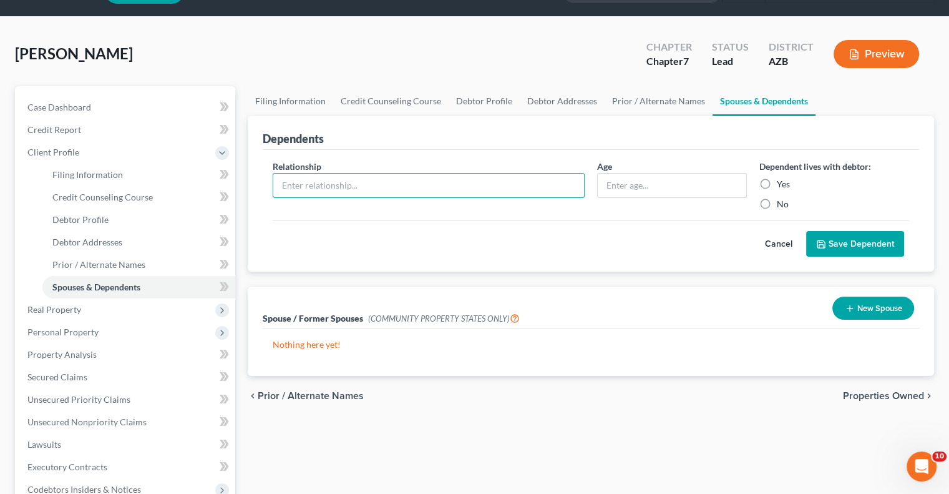
scroll to position [62, 0]
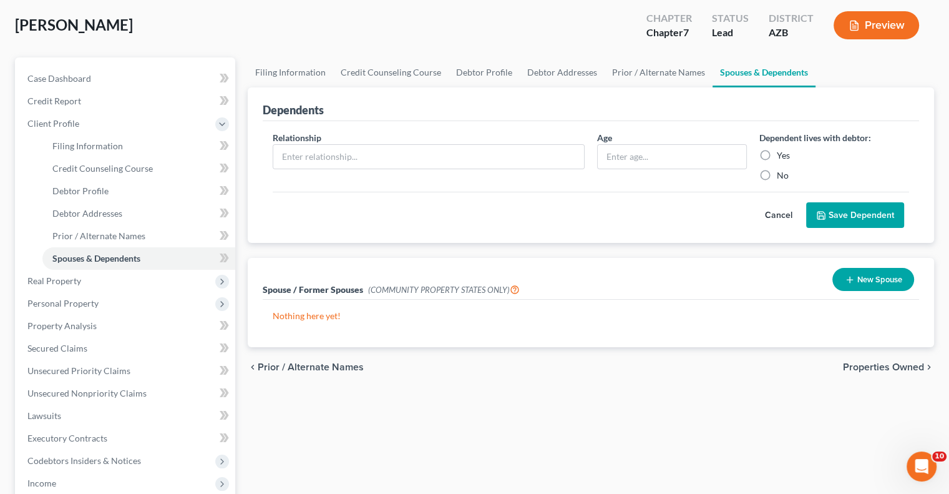
click at [857, 281] on button "New Spouse" at bounding box center [874, 279] width 82 height 23
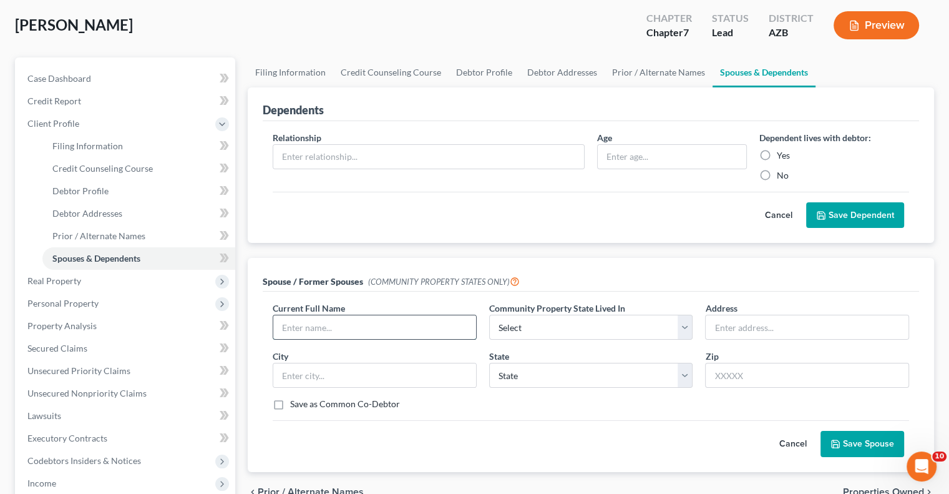
click at [369, 328] on input "text" at bounding box center [374, 327] width 203 height 24
type input "[PERSON_NAME]"
click at [549, 320] on select "Select AZ CA GU ID LA NV NM PR [GEOGRAPHIC_DATA] [GEOGRAPHIC_DATA] [GEOGRAPHIC_…" at bounding box center [591, 327] width 204 height 25
select select "0"
click at [489, 315] on select "Select AZ CA GU ID LA NV NM PR [GEOGRAPHIC_DATA] [GEOGRAPHIC_DATA] [GEOGRAPHIC_…" at bounding box center [591, 327] width 204 height 25
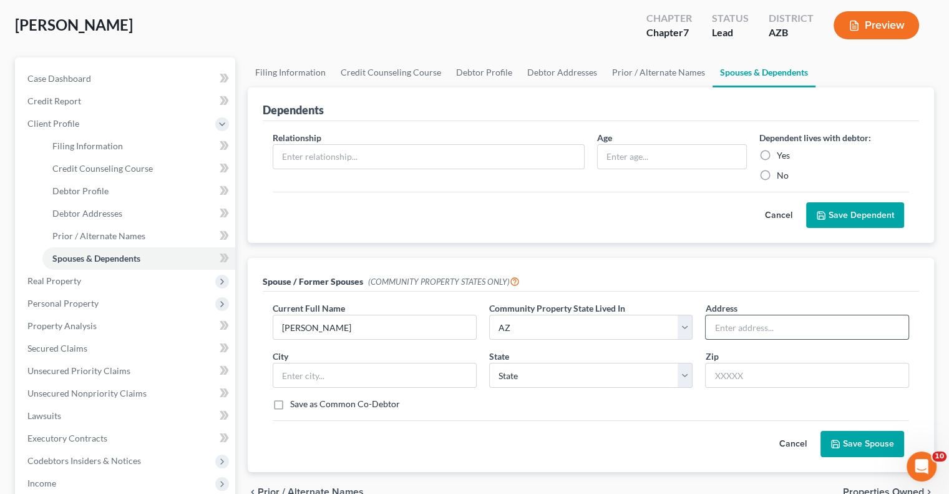
click at [730, 329] on input "text" at bounding box center [807, 327] width 203 height 24
type input "[STREET_ADDRESS]"
type input "Queen Creek"
select select "3"
type input "85144"
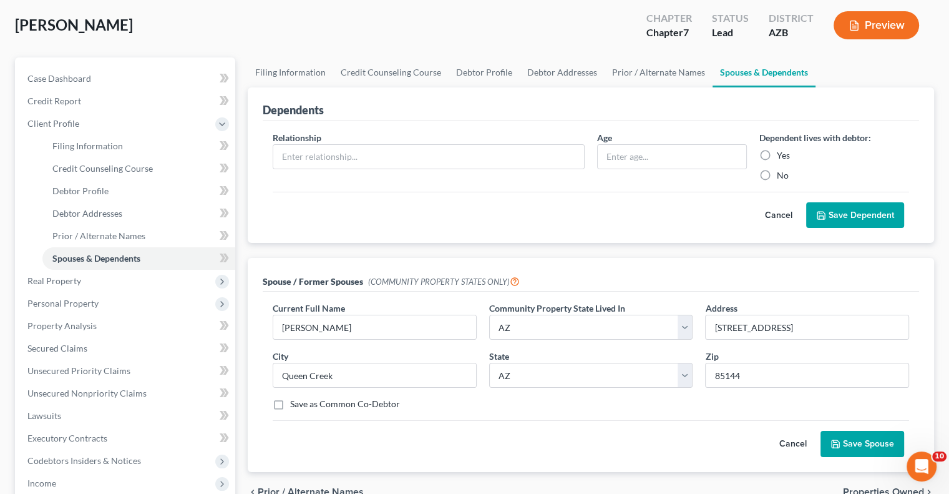
click at [769, 220] on button "Cancel" at bounding box center [778, 215] width 55 height 25
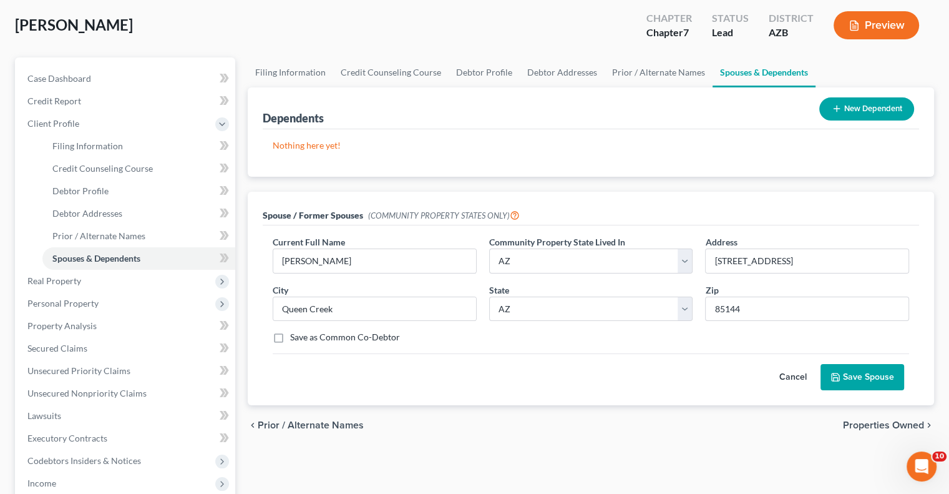
click at [856, 379] on button "Save Spouse" at bounding box center [863, 377] width 84 height 26
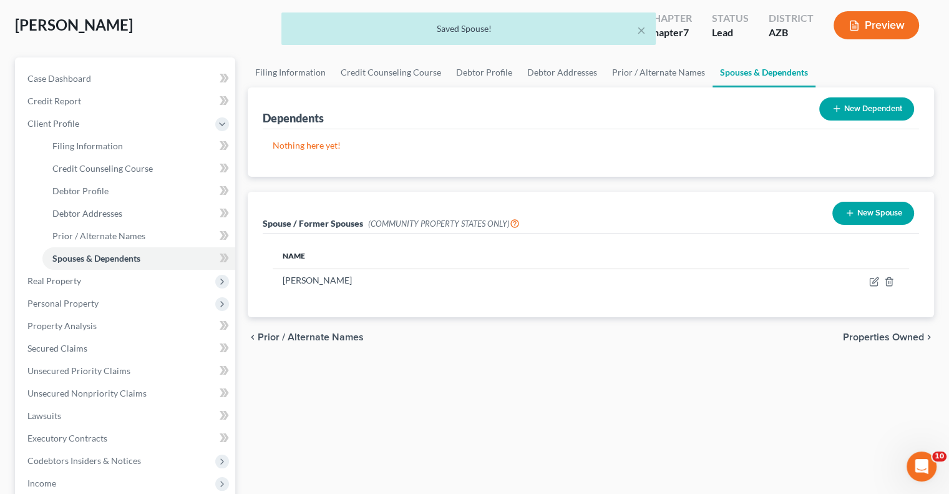
click at [861, 336] on span "Properties Owned" at bounding box center [883, 337] width 81 height 10
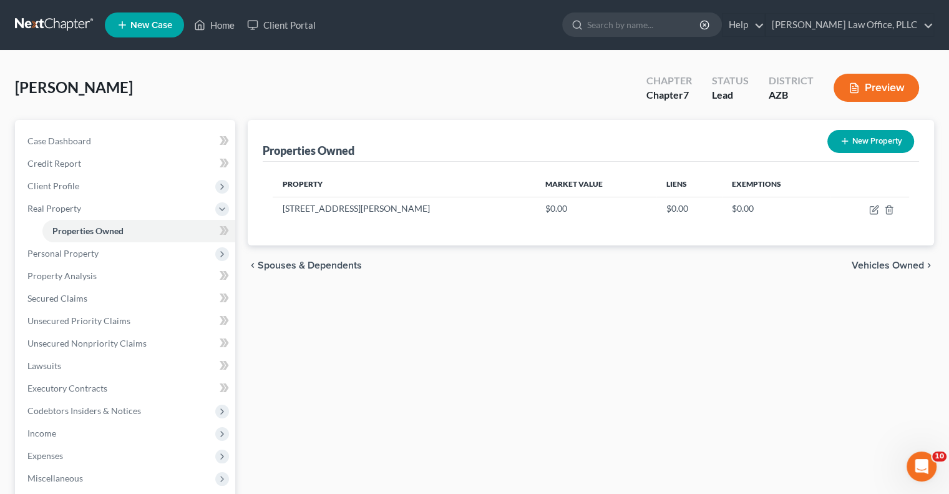
click at [341, 87] on div "[PERSON_NAME] Upgraded Chapter Chapter 7 Status Lead District [GEOGRAPHIC_DATA]…" at bounding box center [474, 93] width 919 height 54
click at [345, 89] on div "[PERSON_NAME] Upgraded Chapter Chapter 7 Status Lead District [GEOGRAPHIC_DATA]…" at bounding box center [474, 93] width 919 height 54
click at [345, 90] on div "[PERSON_NAME] Upgraded Chapter Chapter 7 Status Lead District [GEOGRAPHIC_DATA]…" at bounding box center [474, 93] width 919 height 54
